Goal: Navigation & Orientation: Find specific page/section

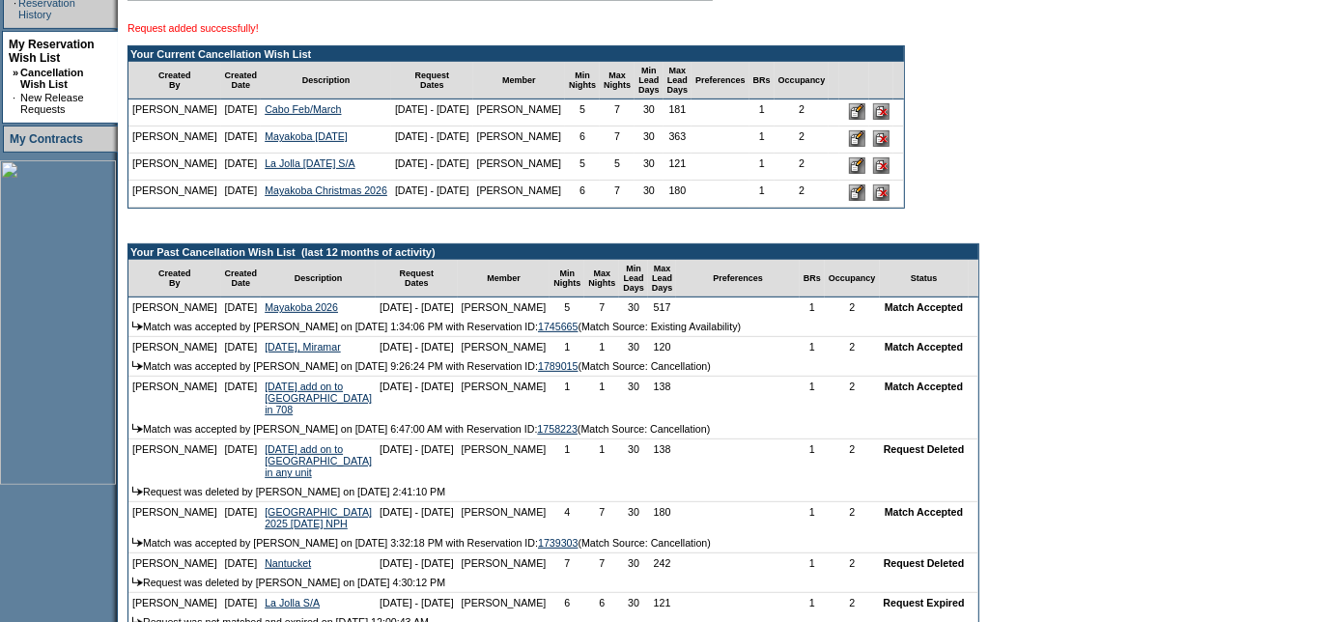
scroll to position [439, 0]
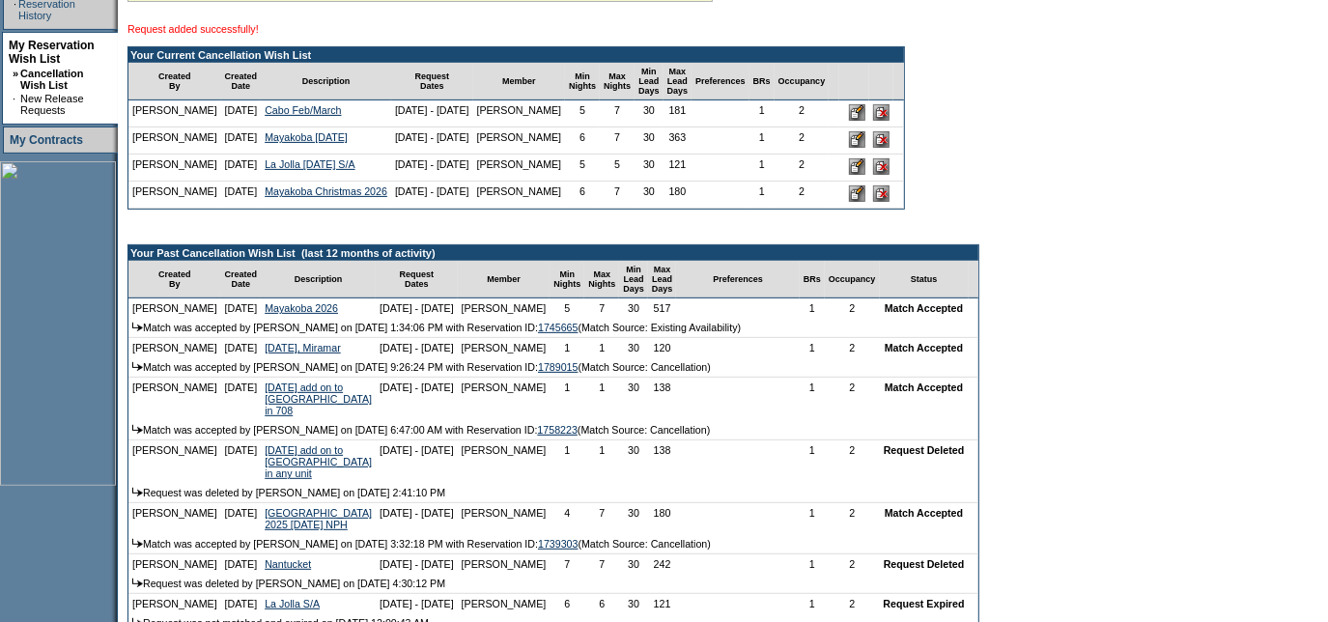
click at [1187, 229] on form "Follow Us ::" at bounding box center [664, 289] width 1328 height 1456
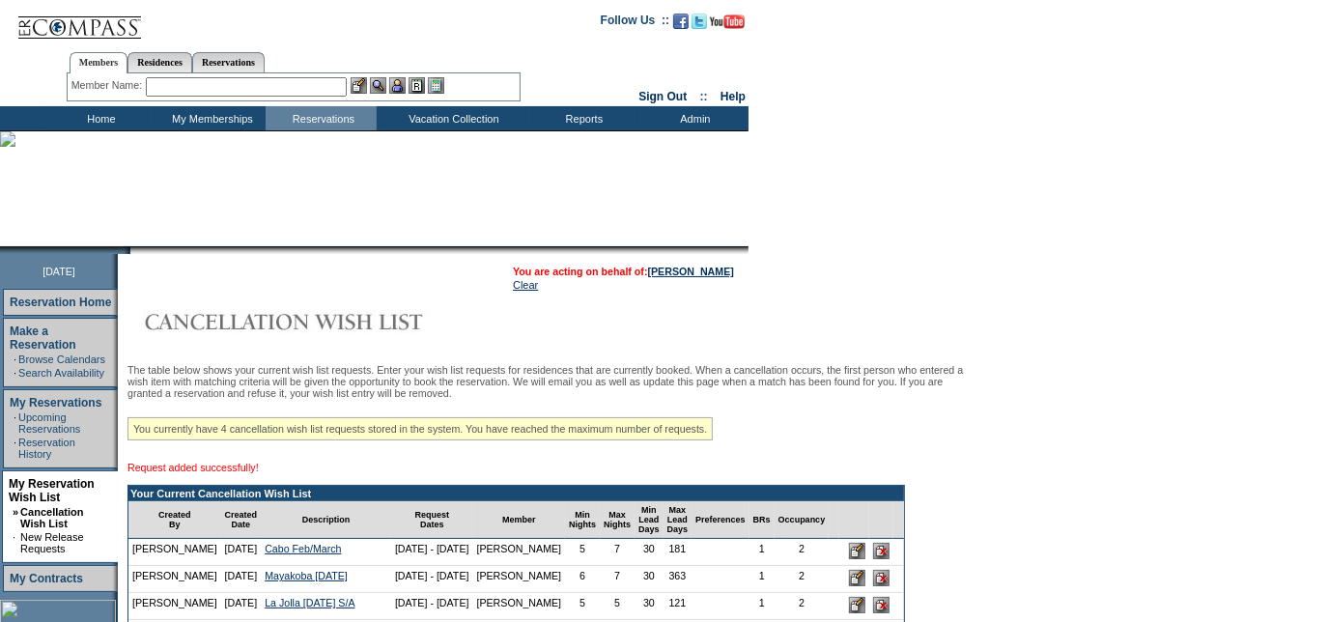
click at [92, 121] on td "Home" at bounding box center [98, 118] width 111 height 24
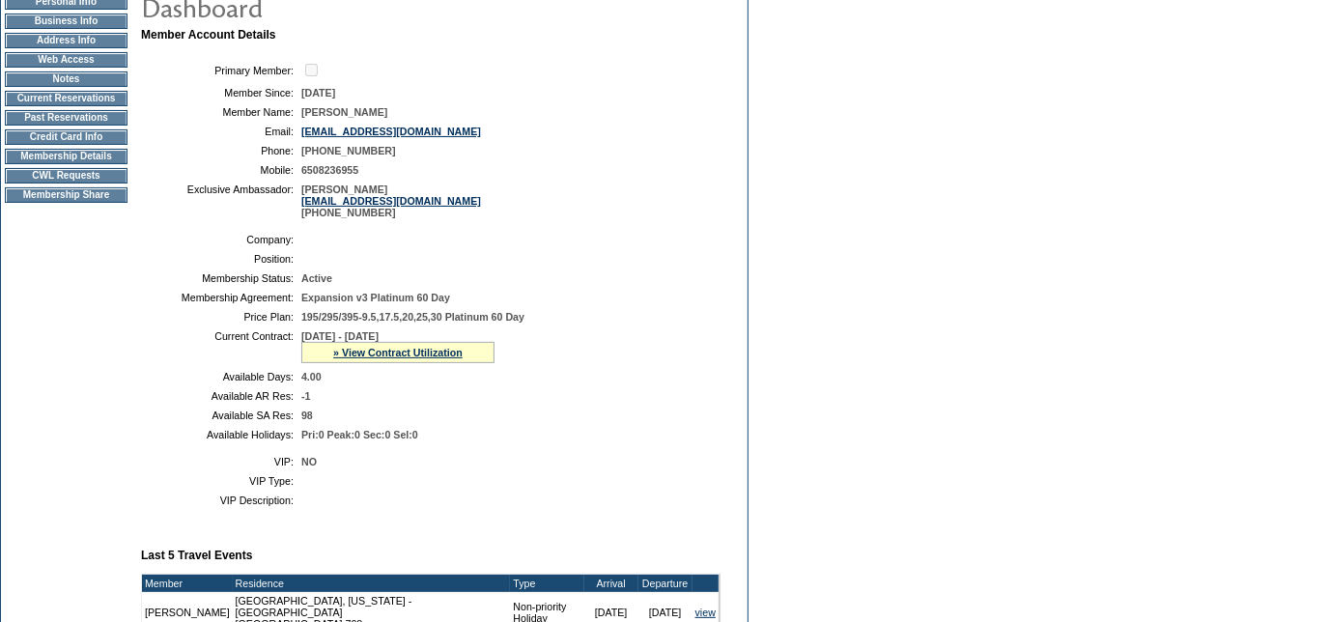
scroll to position [263, 0]
